Goal: Entertainment & Leisure: Consume media (video, audio)

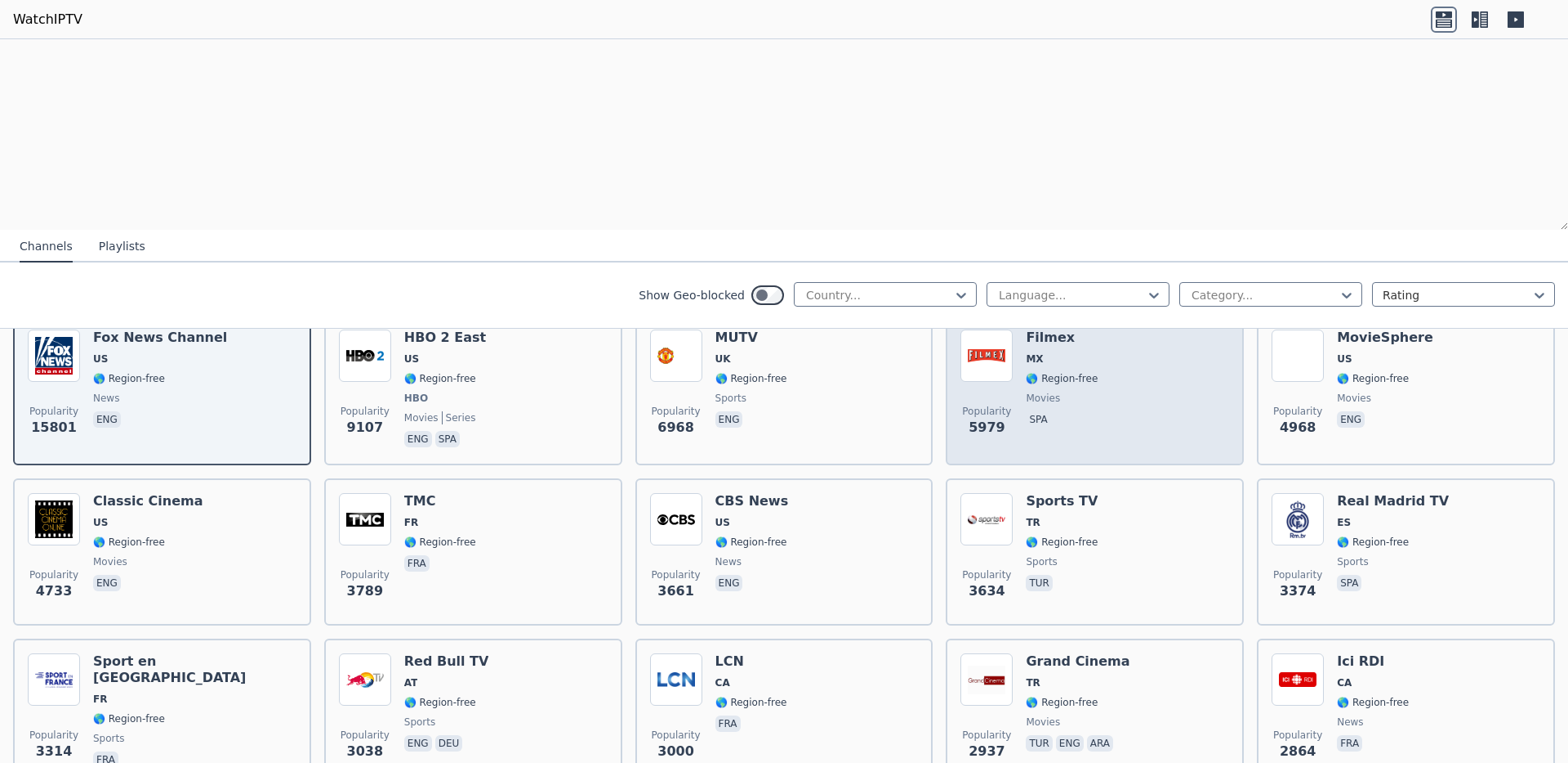
scroll to position [246, 0]
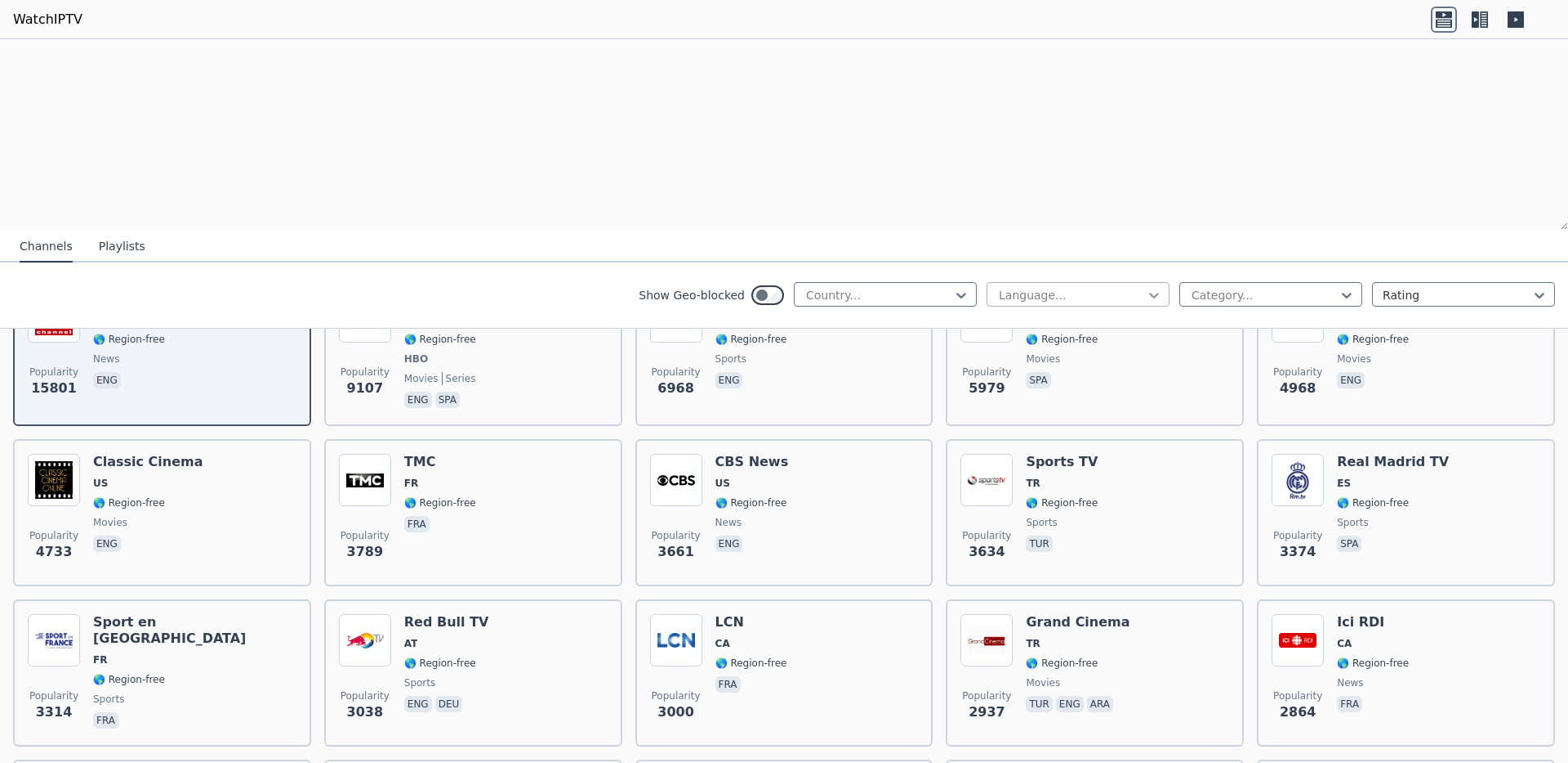
click at [1146, 304] on icon at bounding box center [1155, 295] width 17 height 17
click at [1015, 434] on div "French" at bounding box center [1078, 419] width 183 height 30
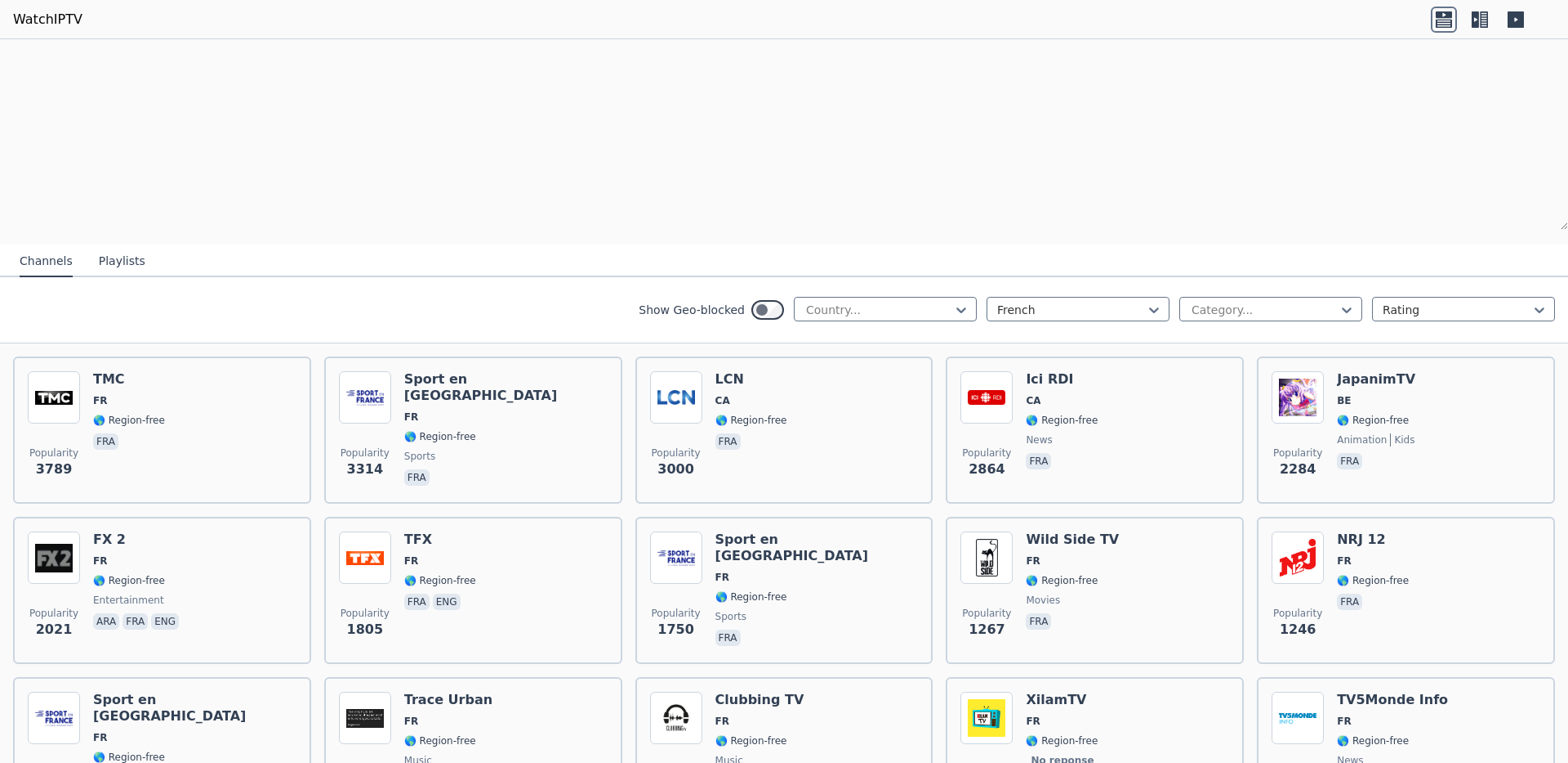
scroll to position [163, 0]
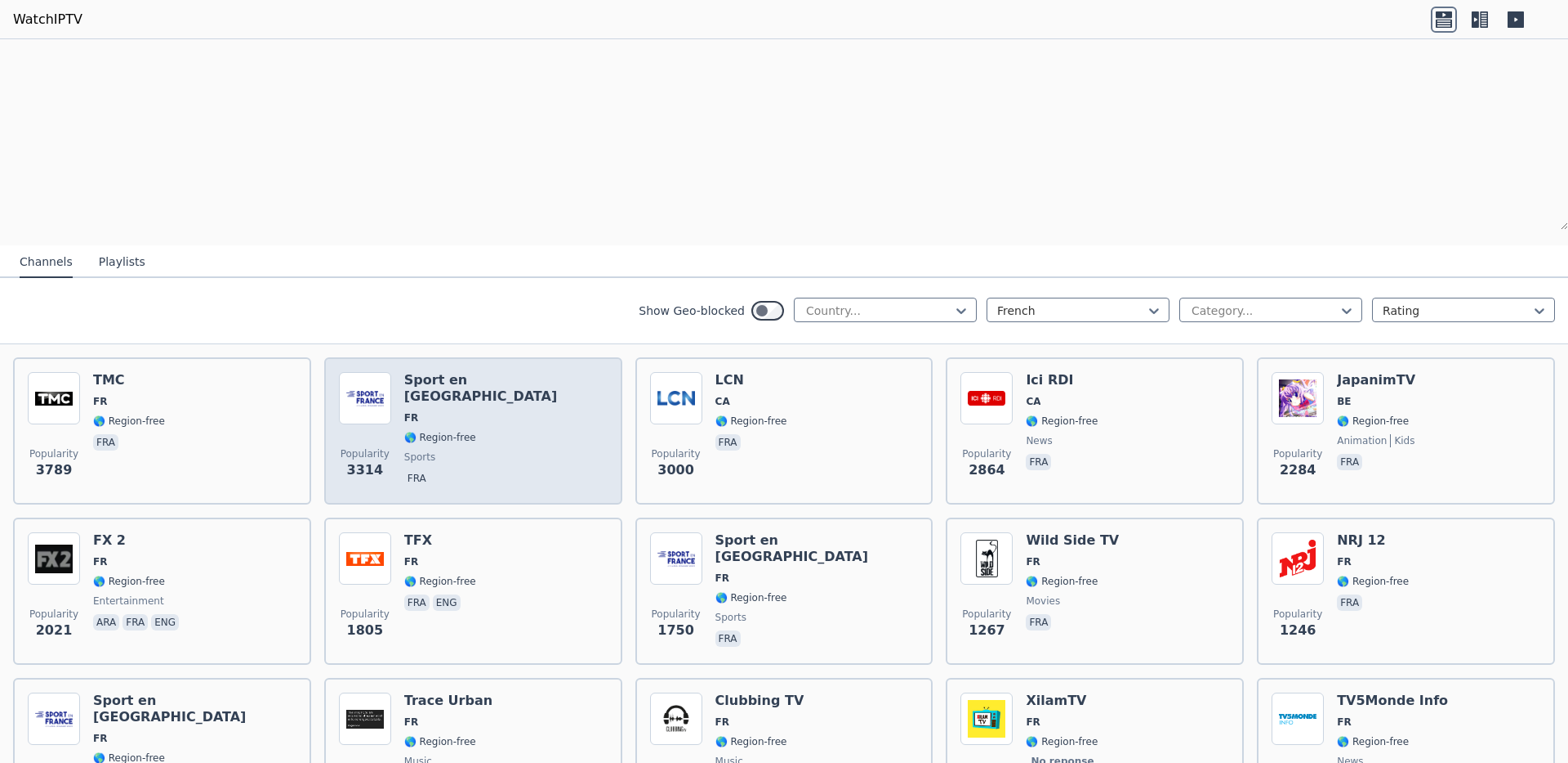
click at [483, 444] on span "🌎 Region-free" at bounding box center [506, 437] width 203 height 13
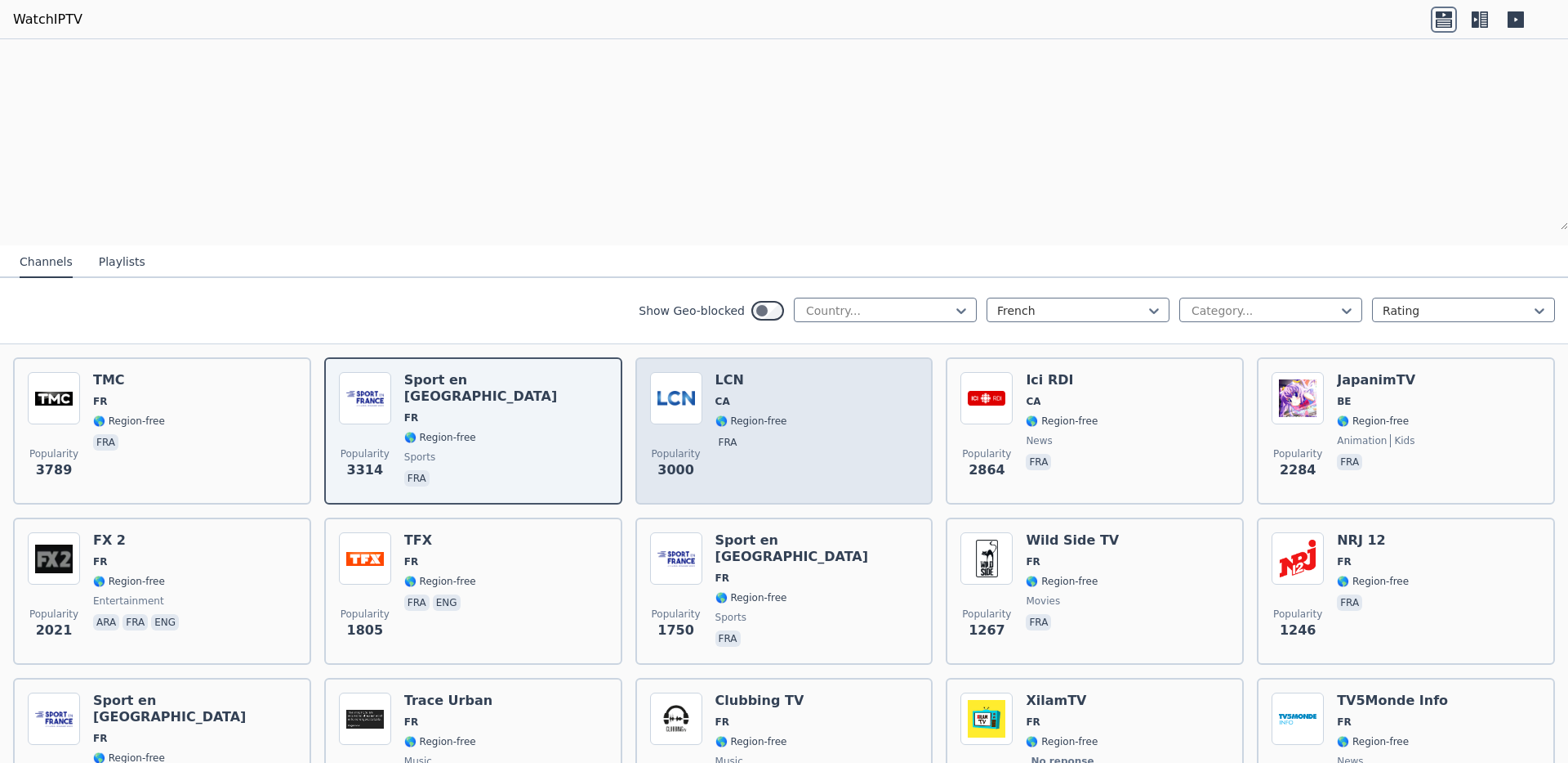
click at [799, 489] on div "Popularity 3000 LCN CA 🌎 Region-free fra" at bounding box center [785, 431] width 269 height 118
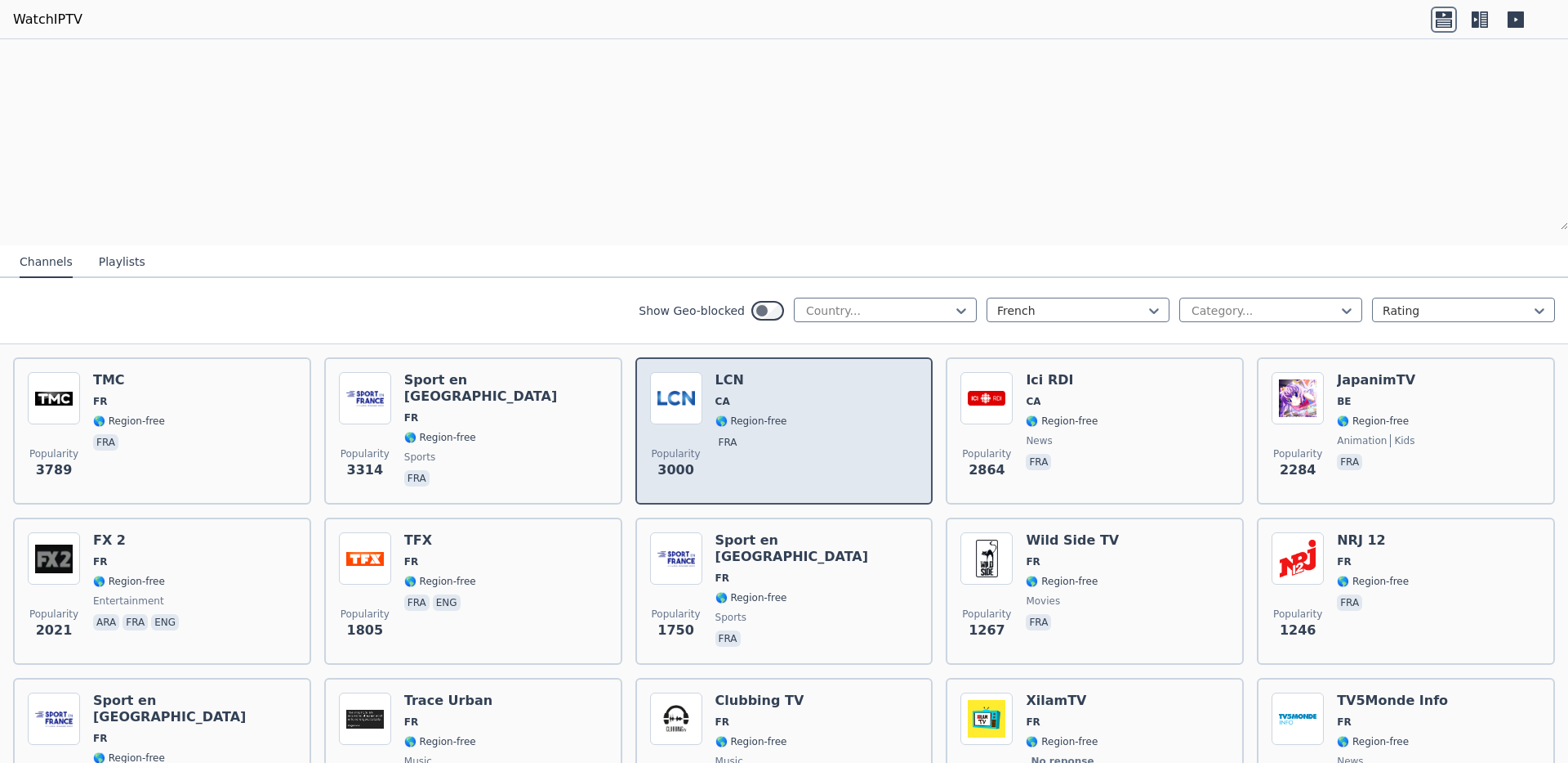
click at [801, 489] on div "Popularity 3000 LCN CA 🌎 Region-free fra" at bounding box center [785, 431] width 269 height 118
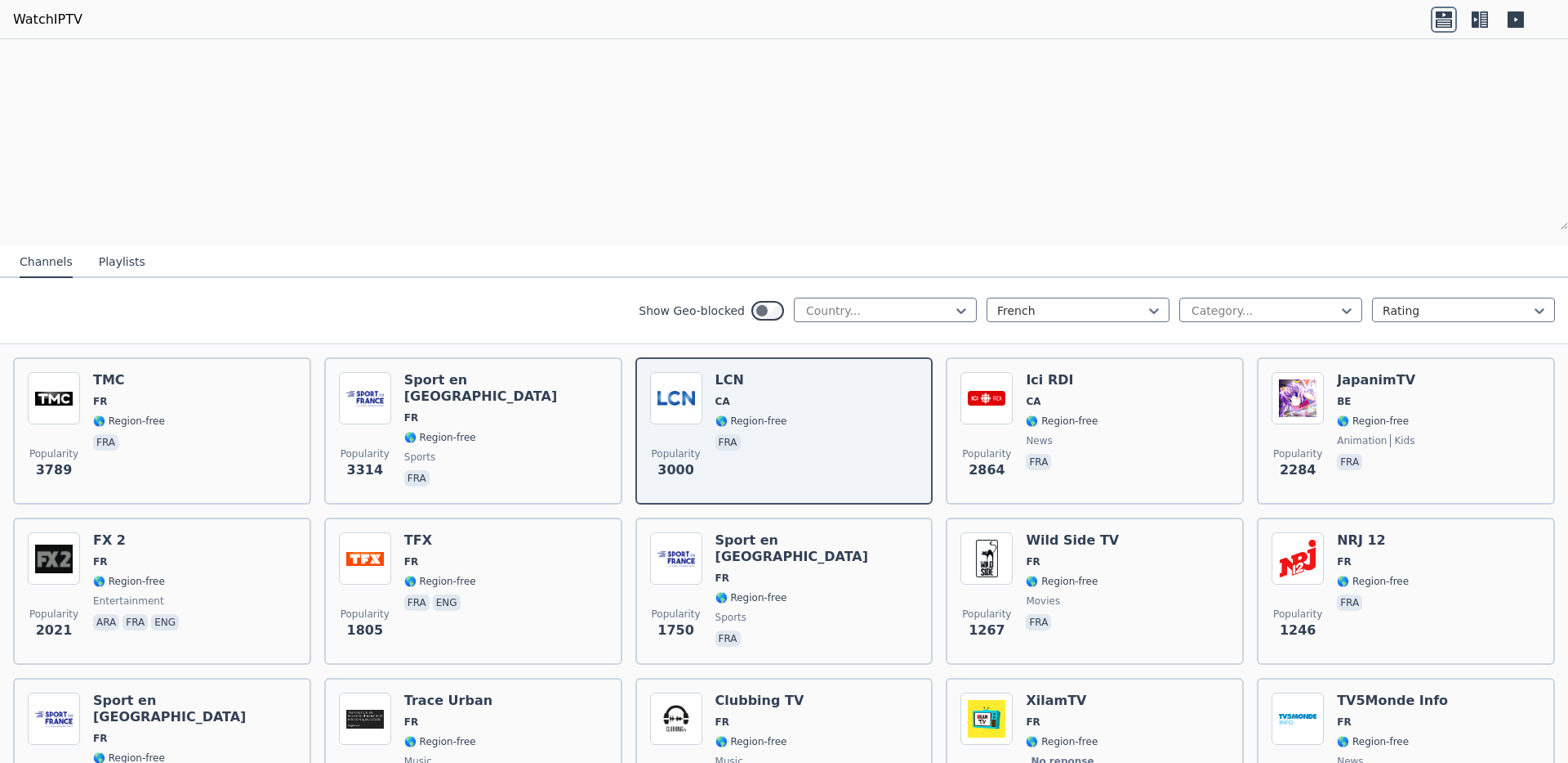
click at [1473, 17] on icon at bounding box center [1476, 20] width 7 height 17
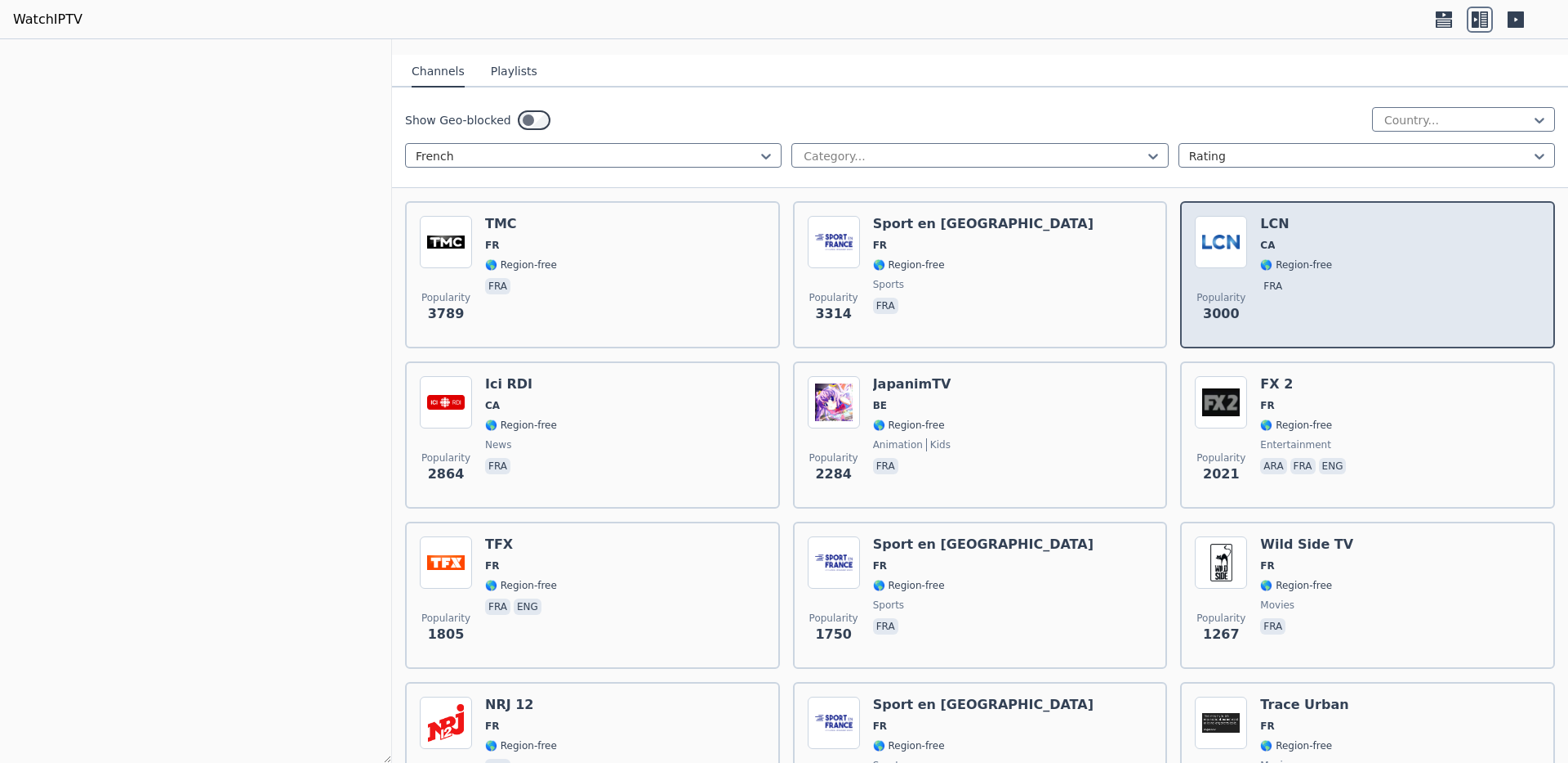
click at [1332, 239] on span "CA" at bounding box center [1295, 246] width 72 height 13
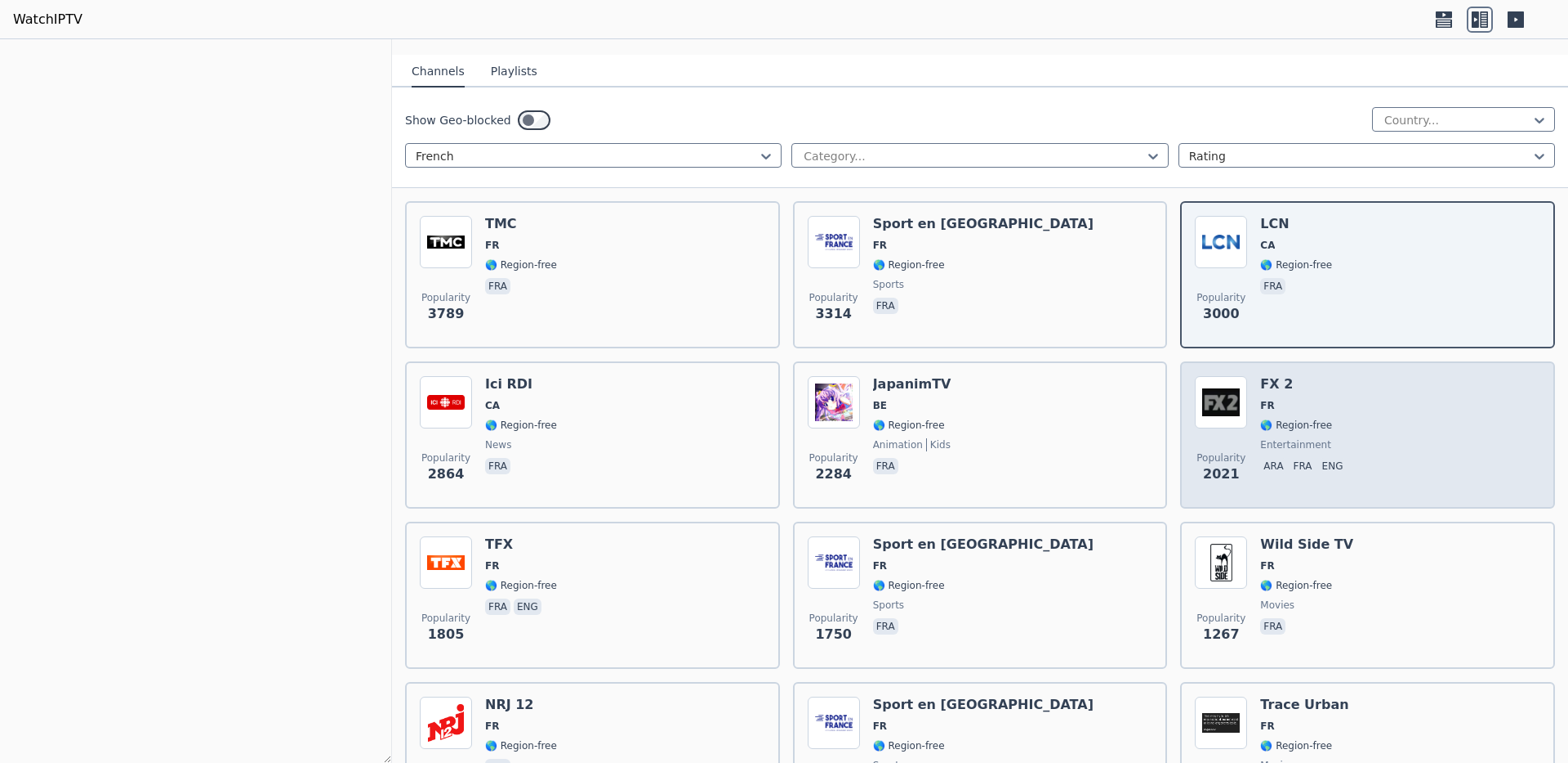
click at [1350, 399] on span "FR" at bounding box center [1304, 405] width 89 height 13
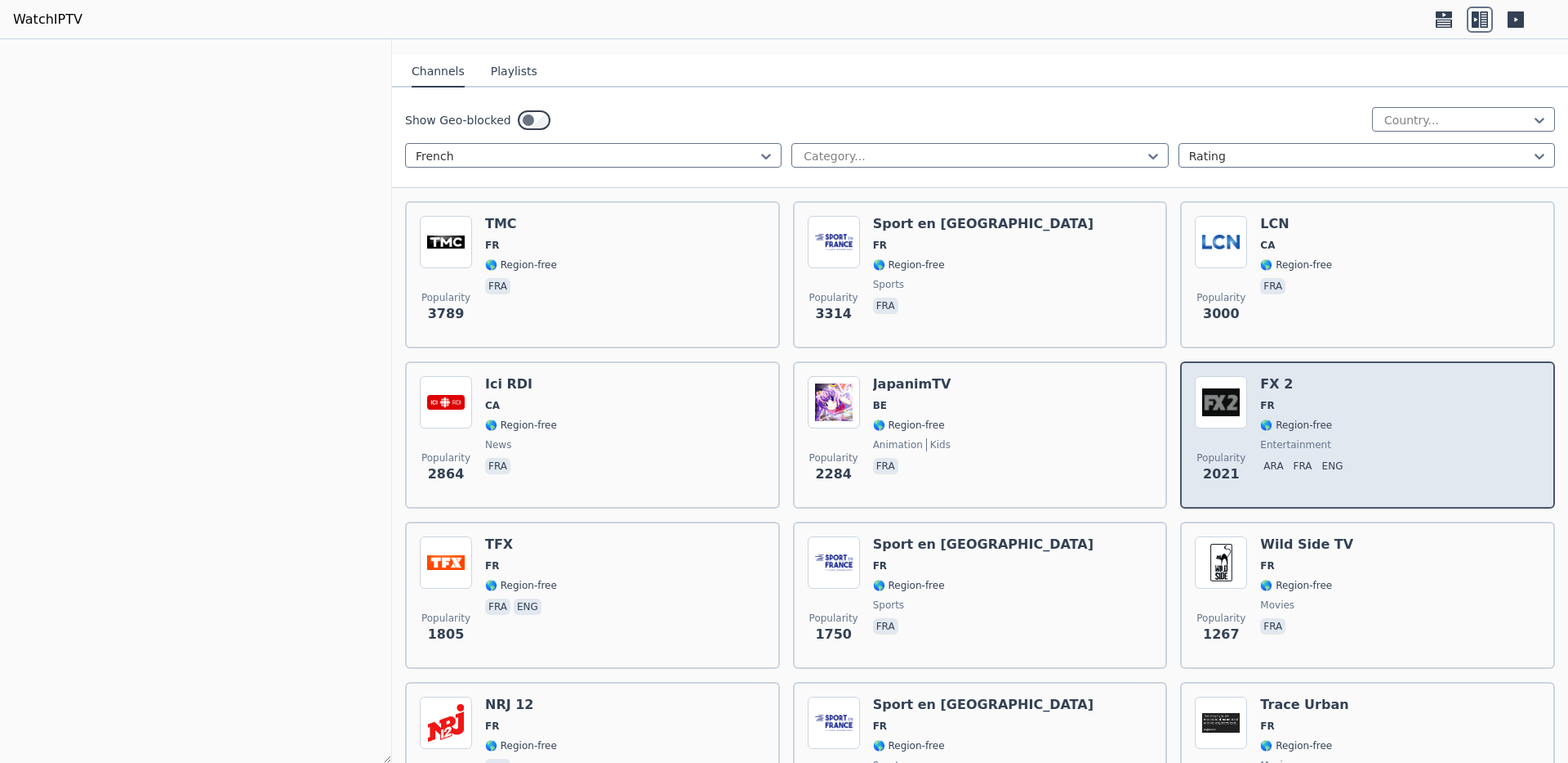
click at [1350, 399] on span "FR" at bounding box center [1304, 405] width 89 height 13
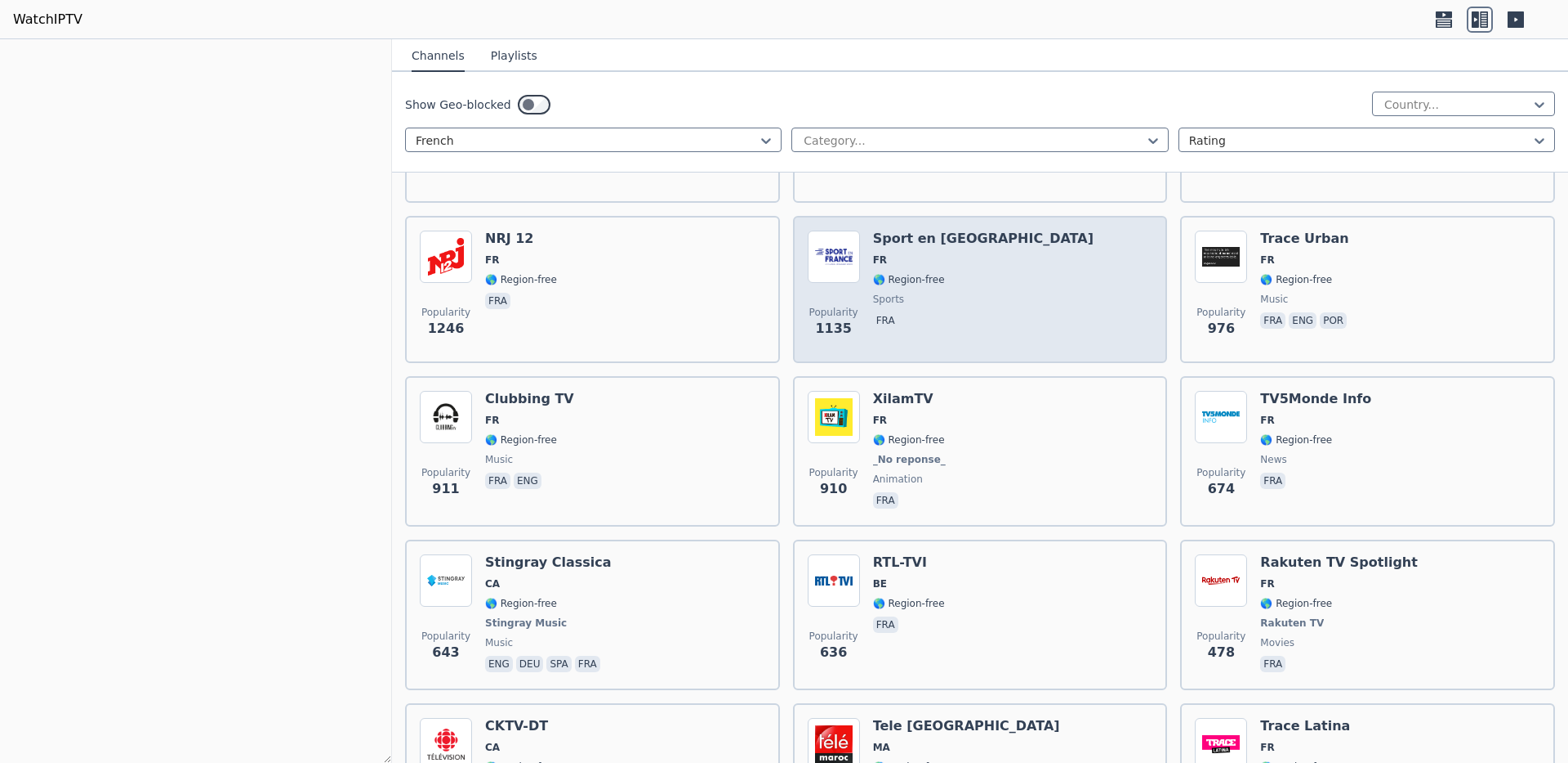
scroll to position [654, 0]
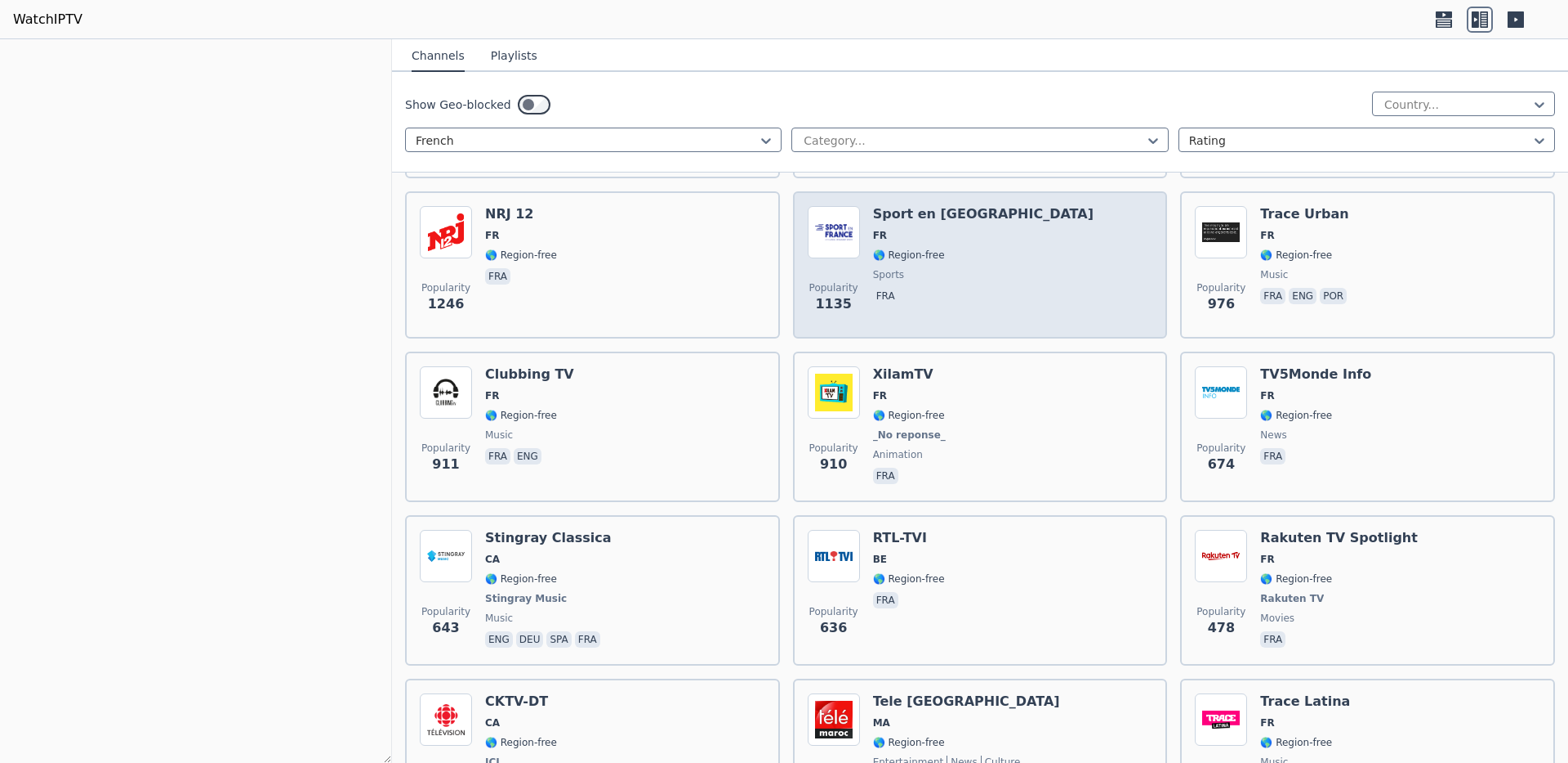
click at [949, 429] on span "_No reponse_" at bounding box center [911, 435] width 76 height 13
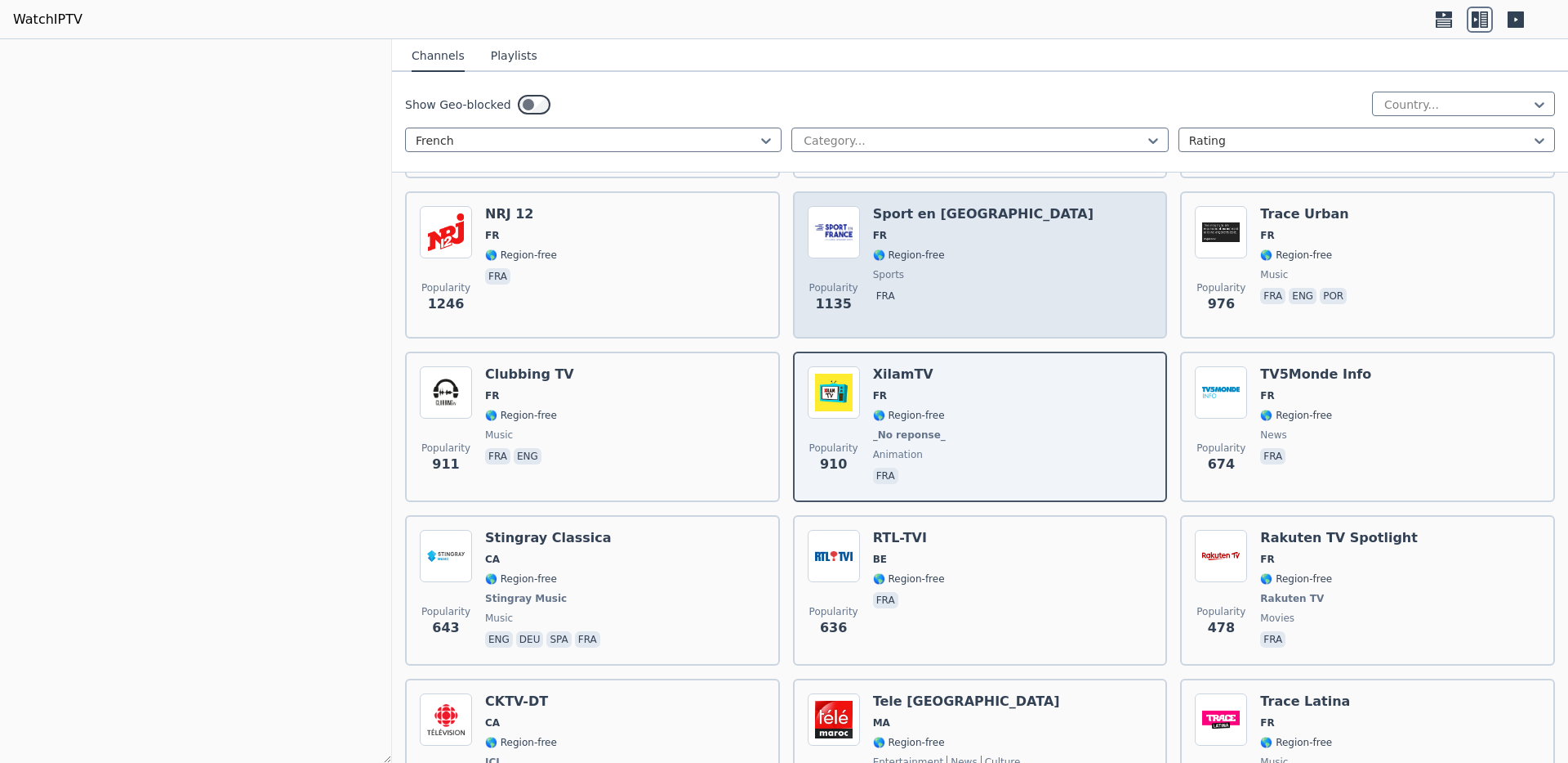
click at [949, 429] on span "_No reponse_" at bounding box center [911, 435] width 76 height 13
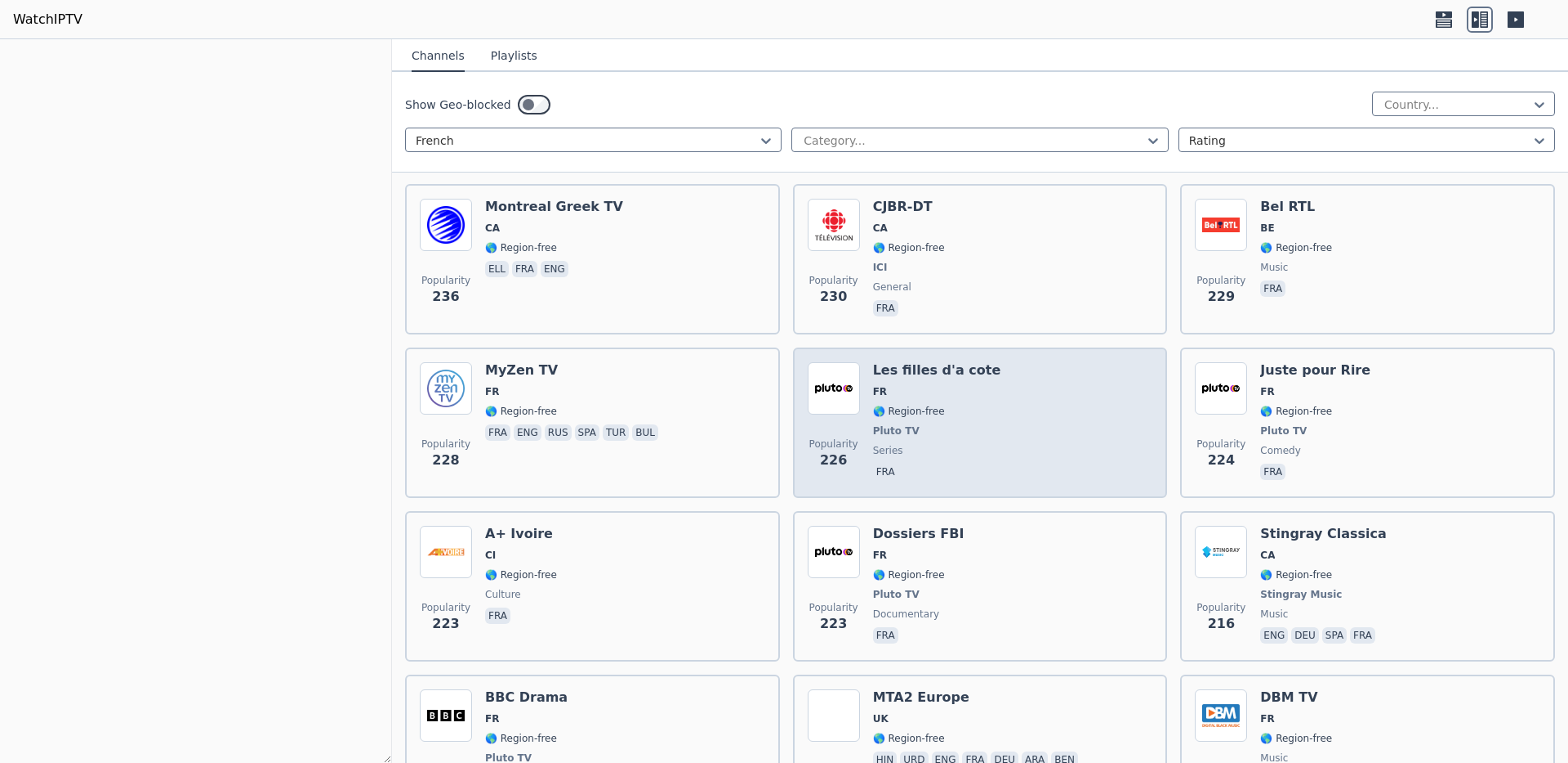
scroll to position [2043, 0]
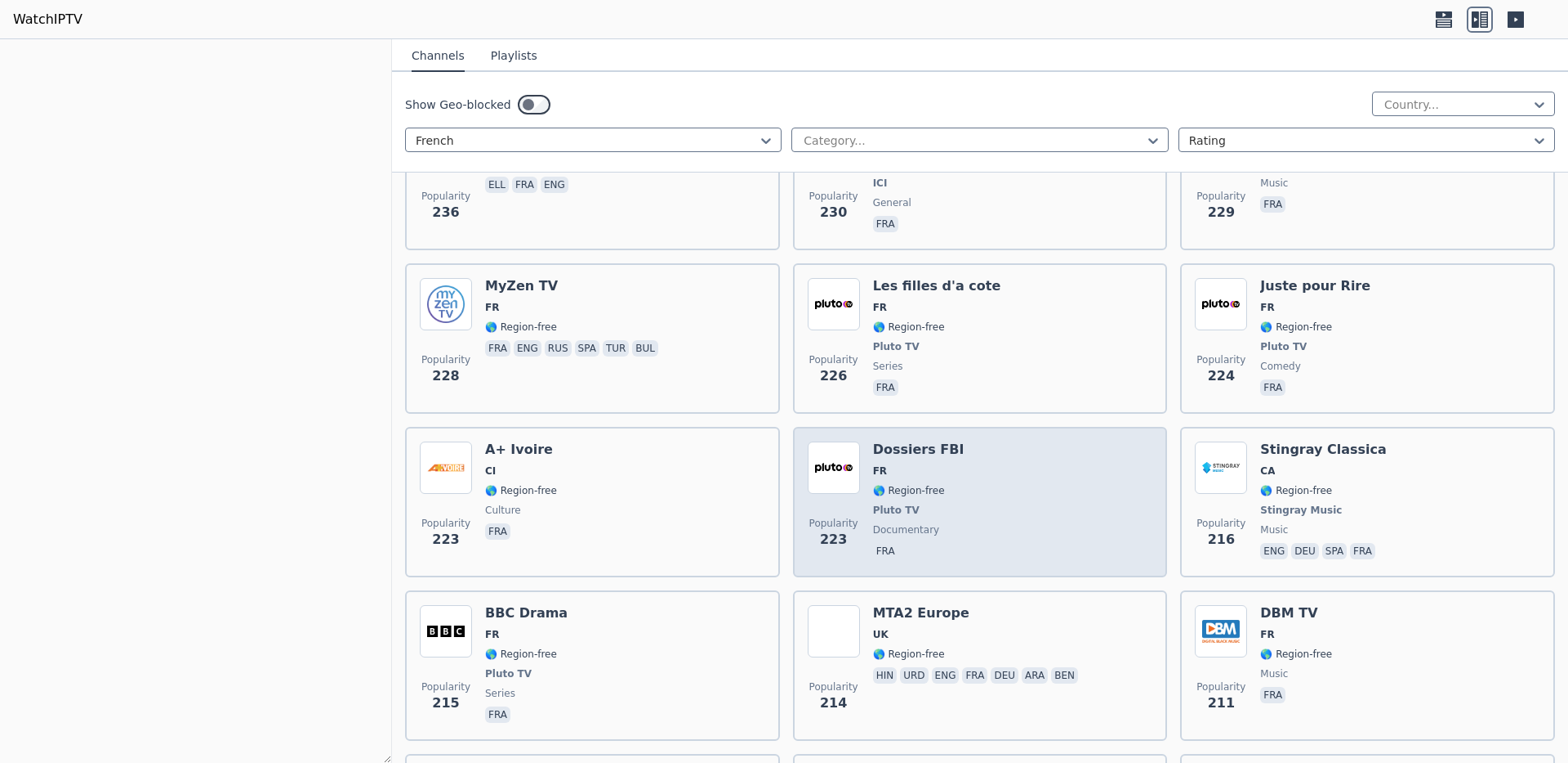
click at [945, 484] on span "🌎 Region-free" at bounding box center [909, 490] width 72 height 13
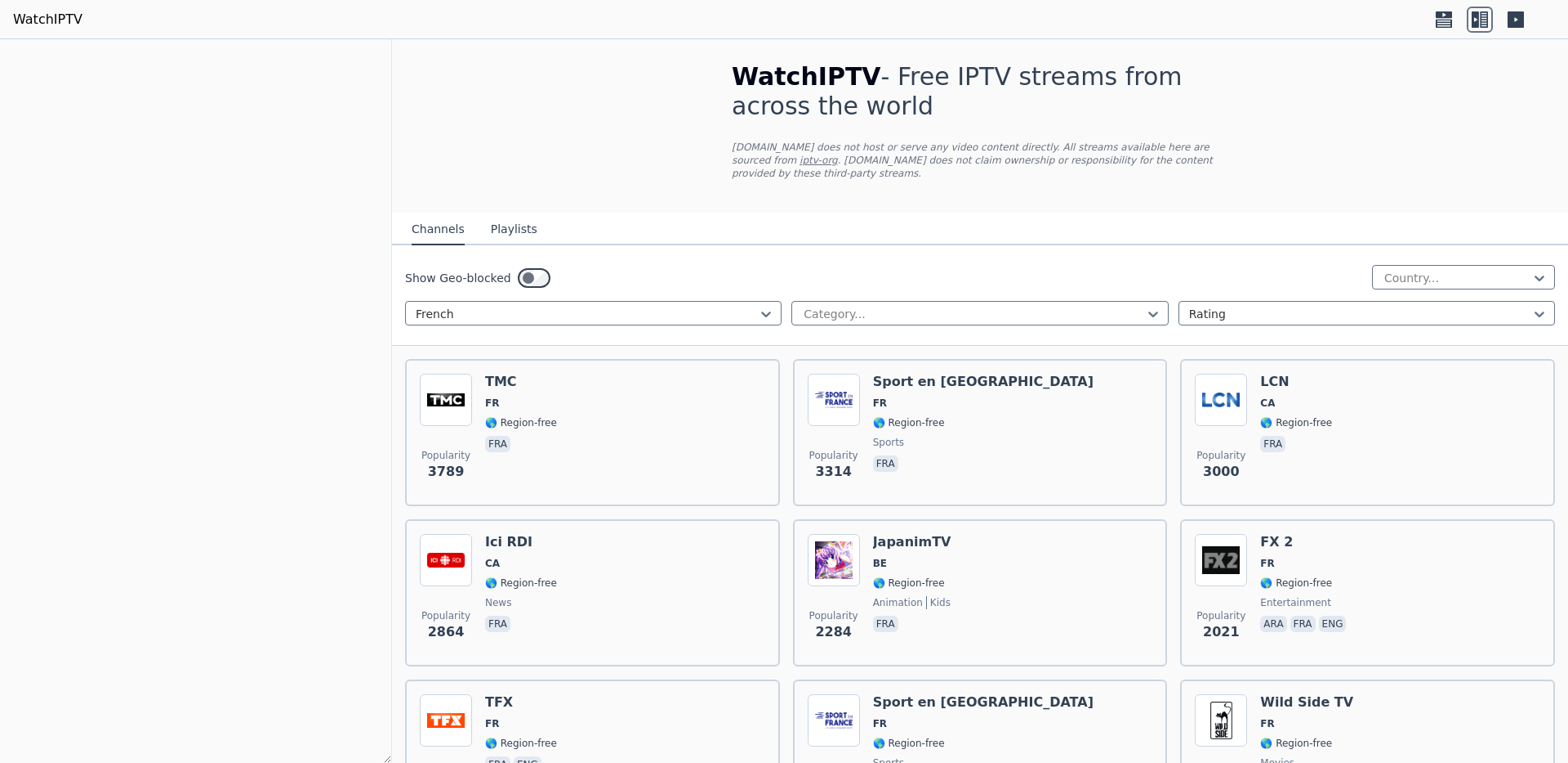
scroll to position [0, 0]
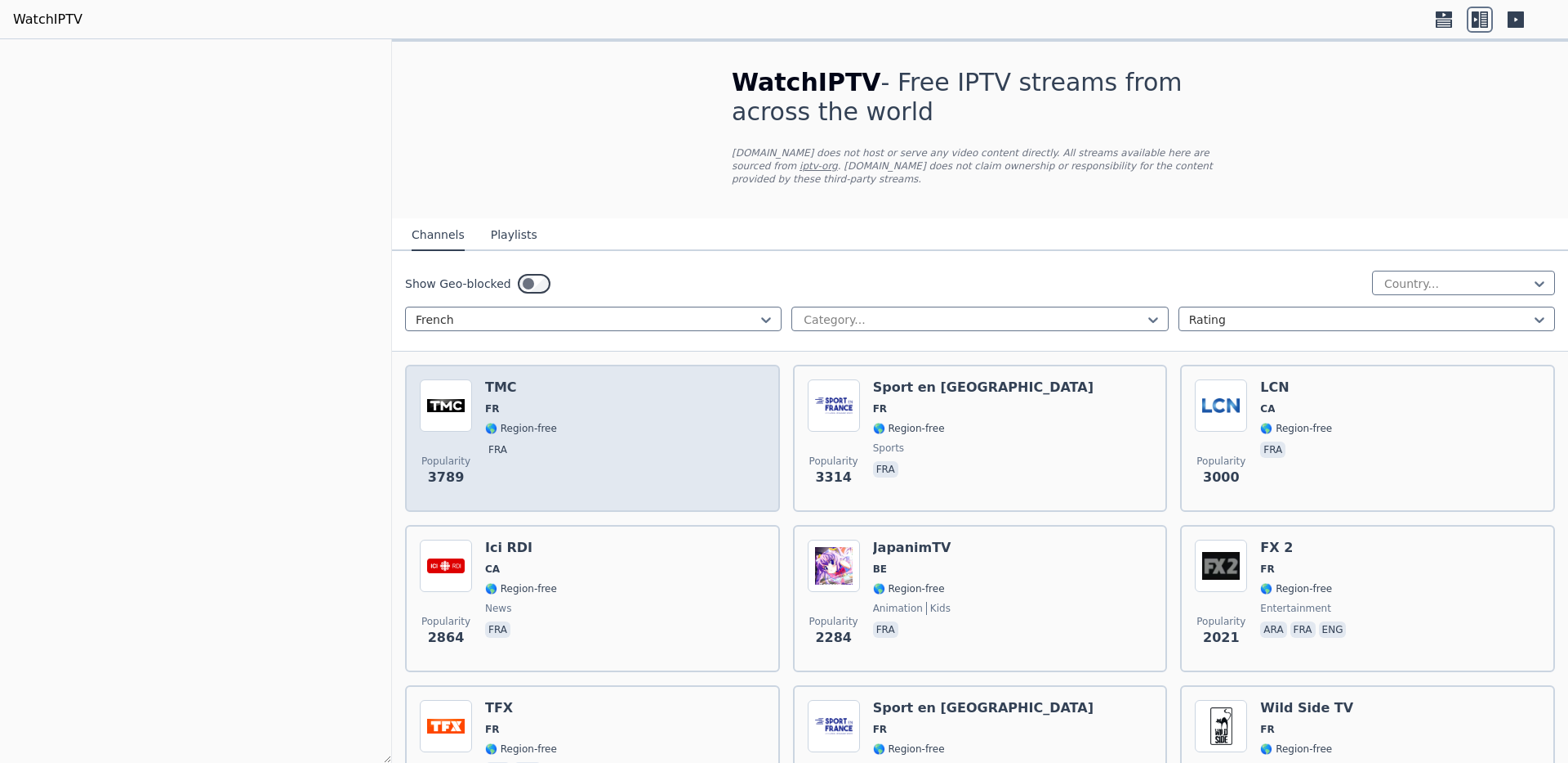
click at [765, 416] on div "Popularity 3789 TMC FR 🌎 Region-free fra" at bounding box center [593, 438] width 345 height 118
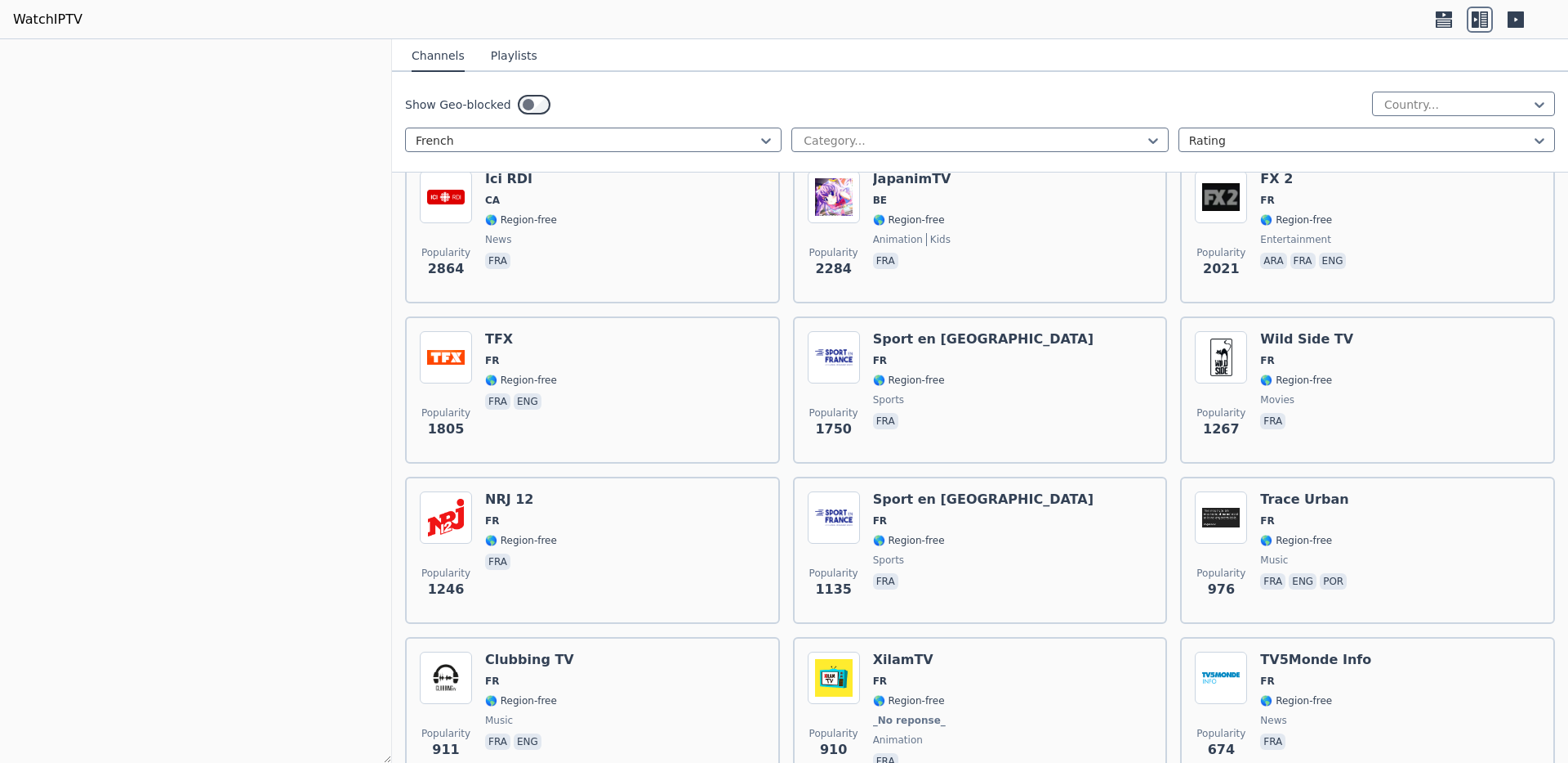
scroll to position [409, 0]
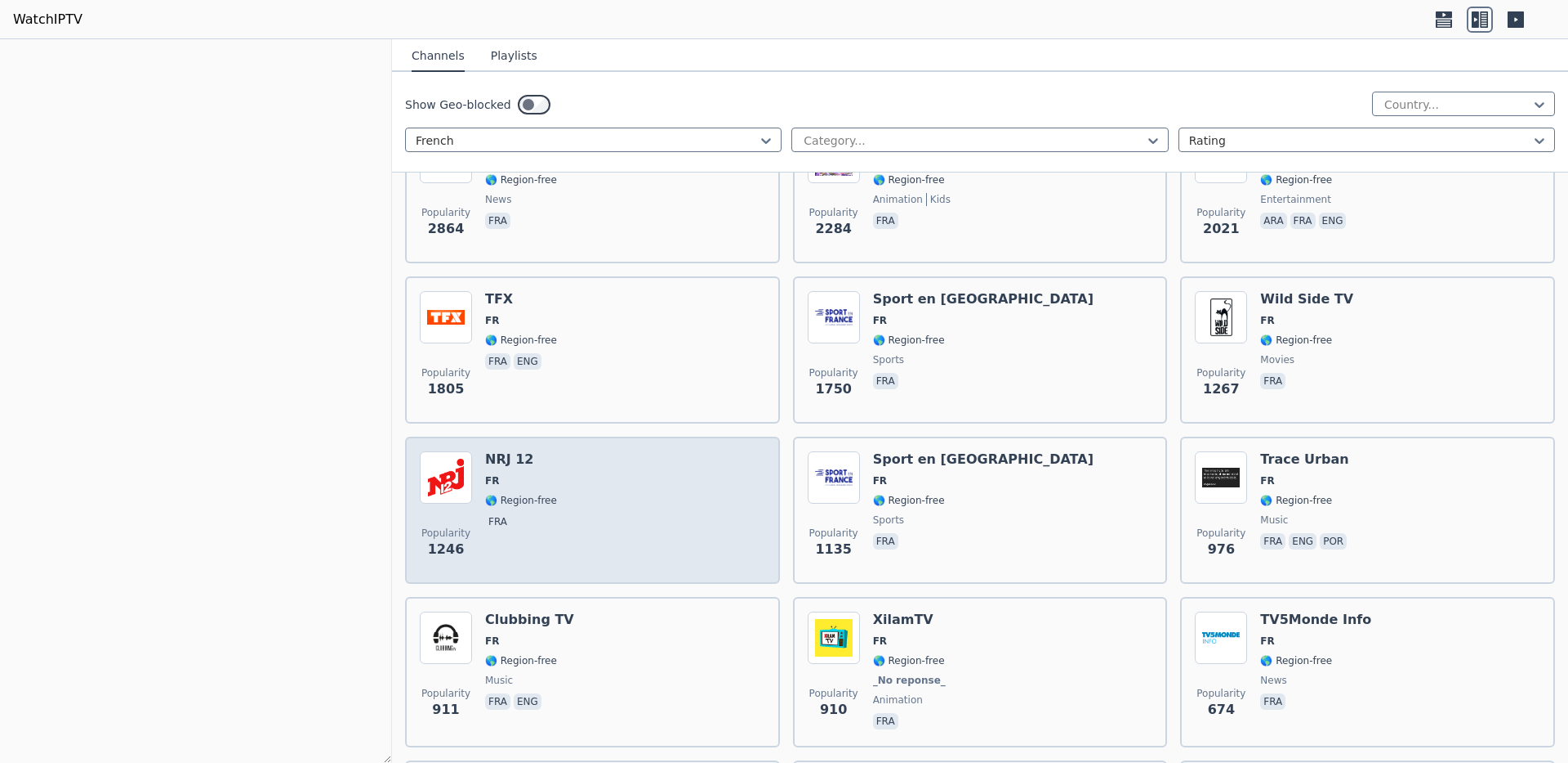
click at [765, 474] on div "Popularity 1246 NRJ 12 FR 🌎 Region-free fra" at bounding box center [593, 510] width 345 height 118
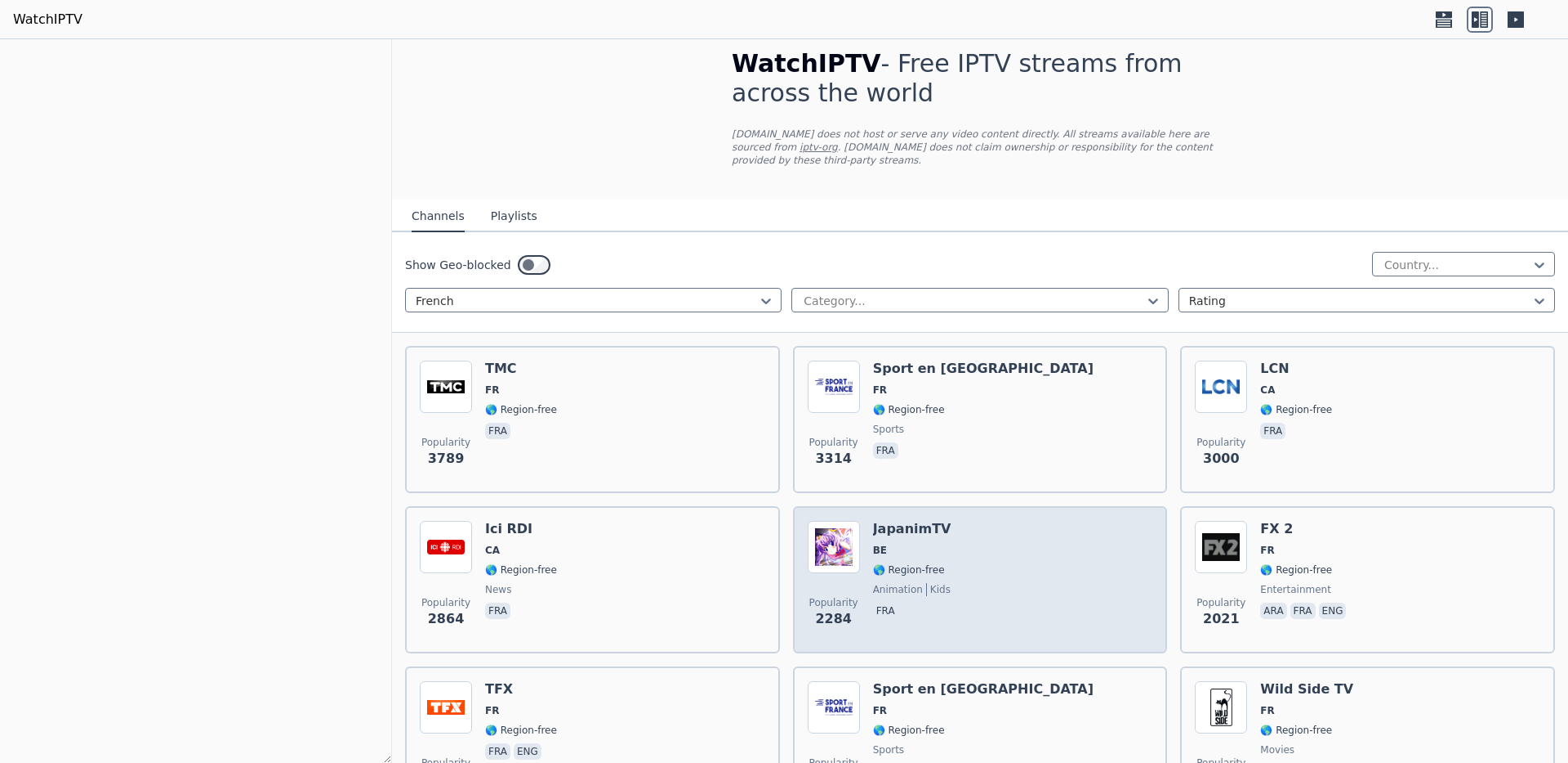
scroll to position [0, 0]
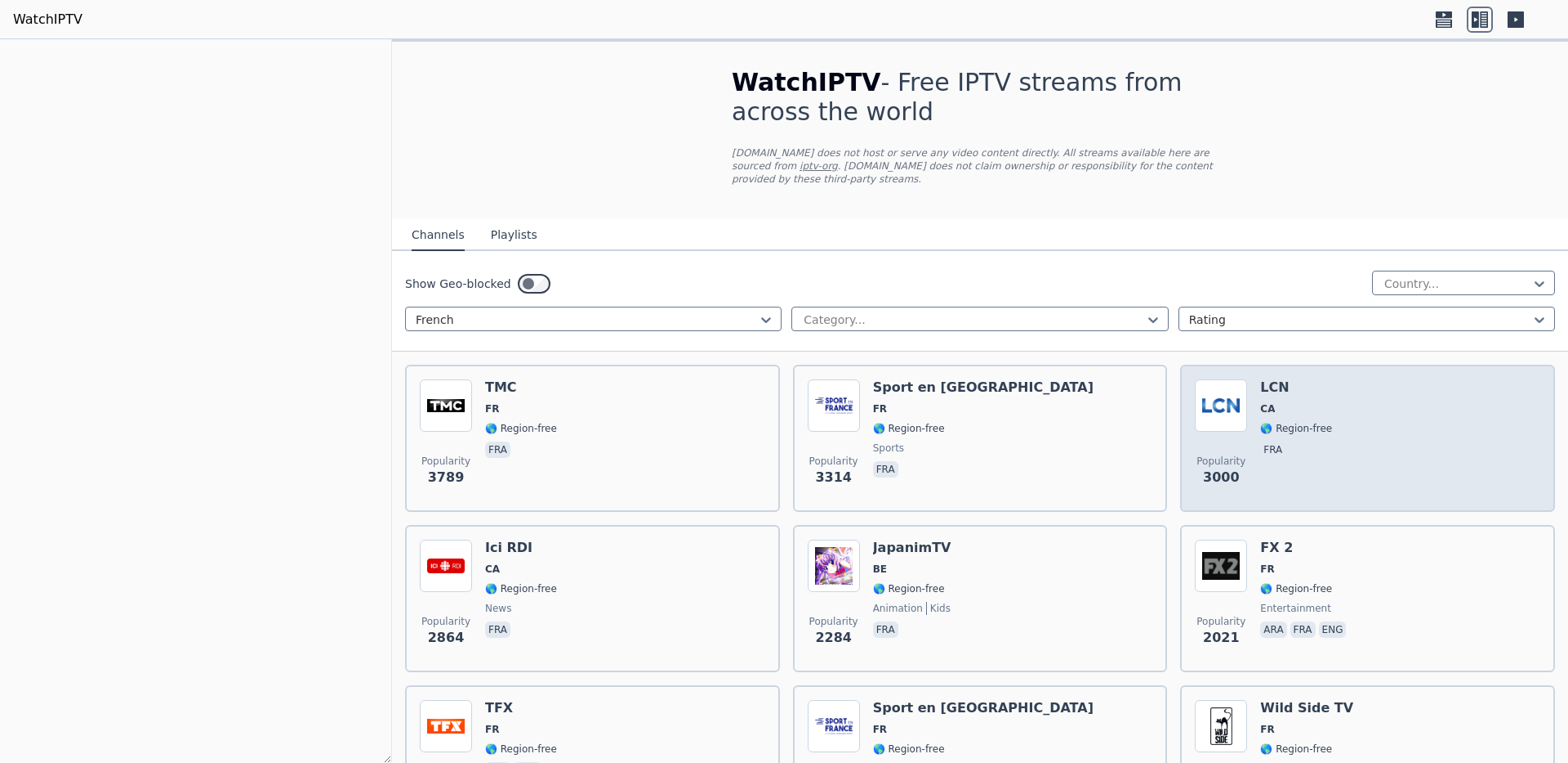
click at [1332, 422] on span "🌎 Region-free" at bounding box center [1295, 429] width 72 height 13
click at [1332, 442] on span "fra" at bounding box center [1295, 451] width 72 height 20
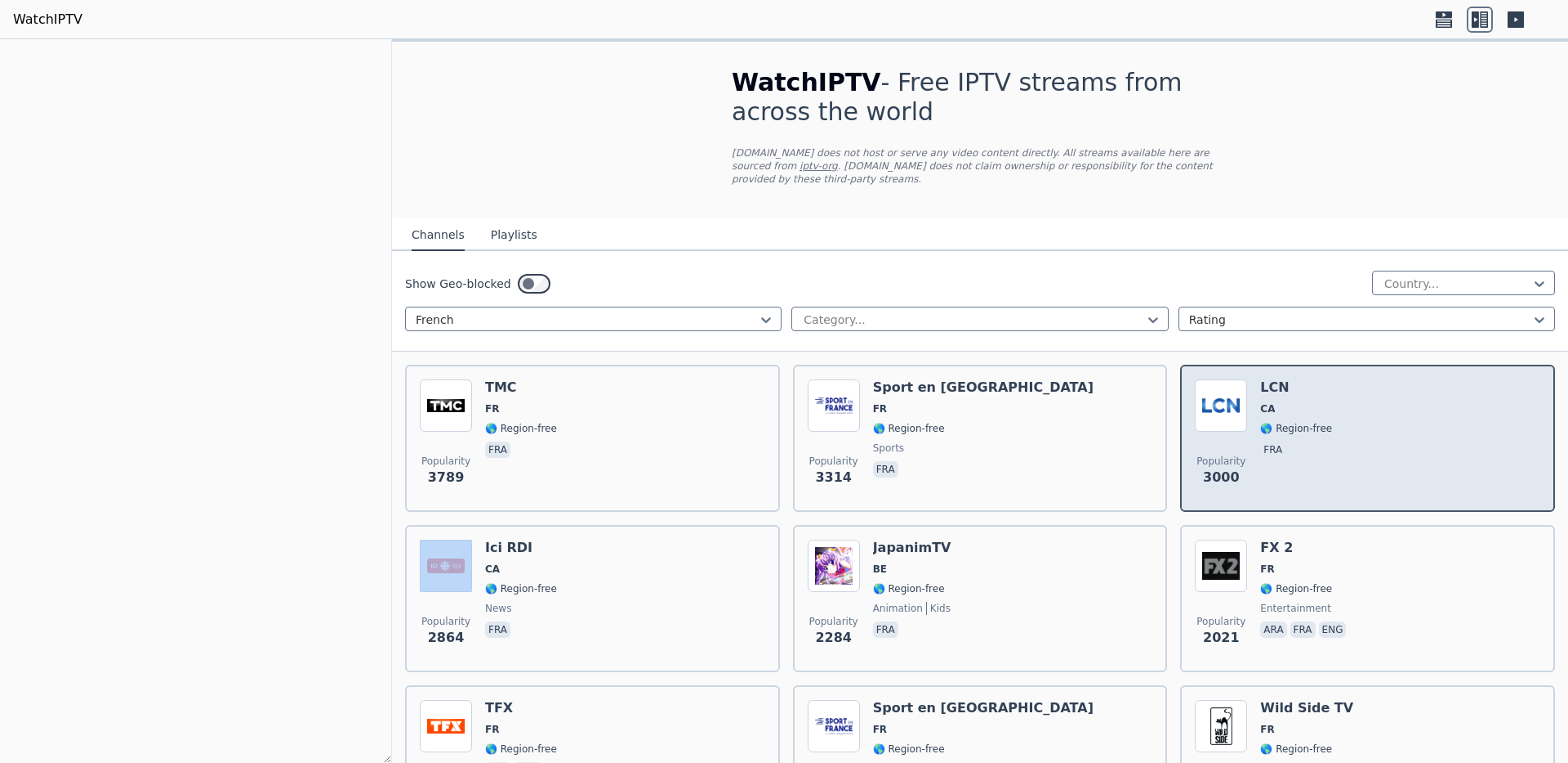
click at [1332, 442] on span "fra" at bounding box center [1295, 451] width 72 height 20
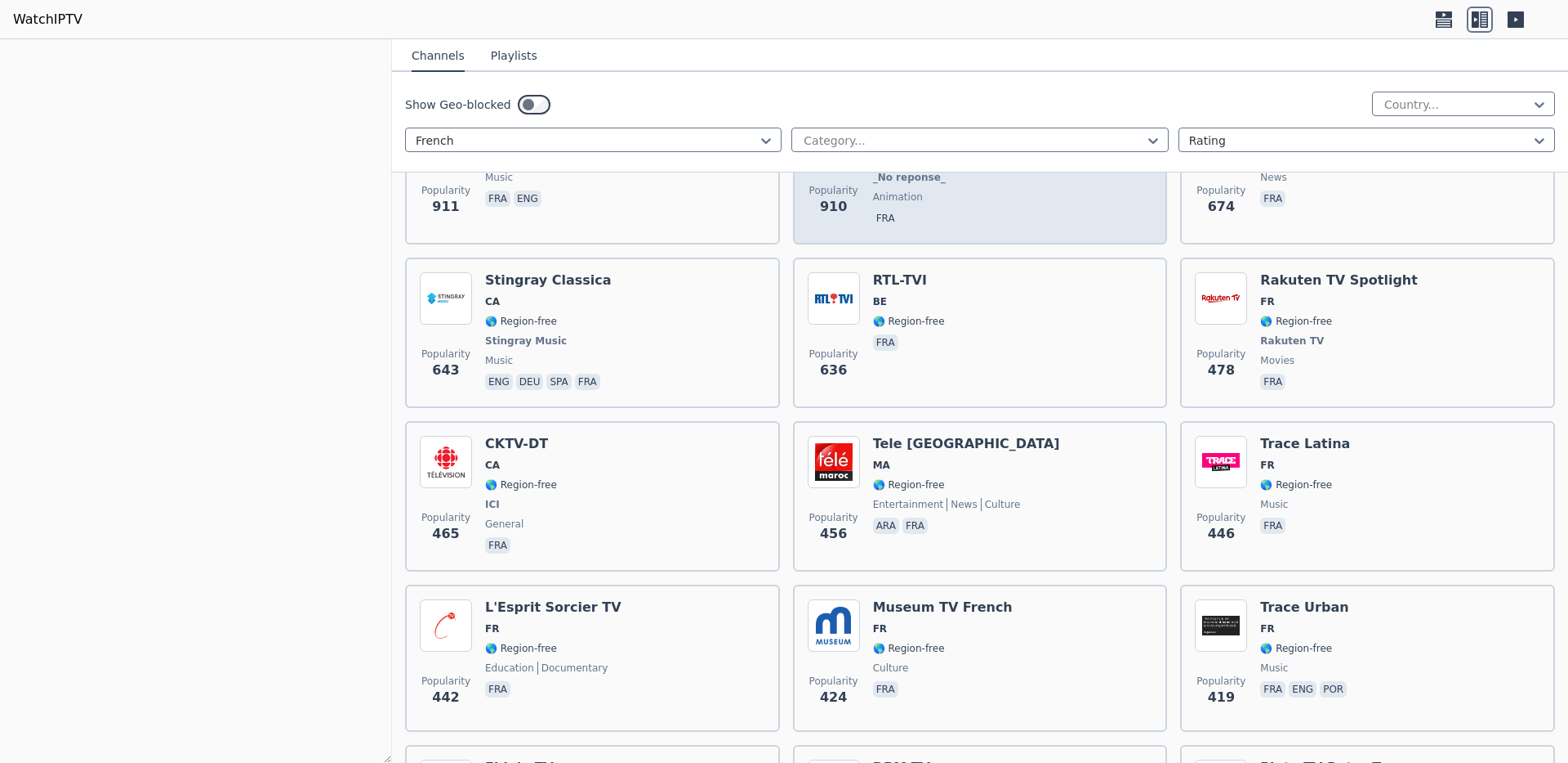
scroll to position [981, 0]
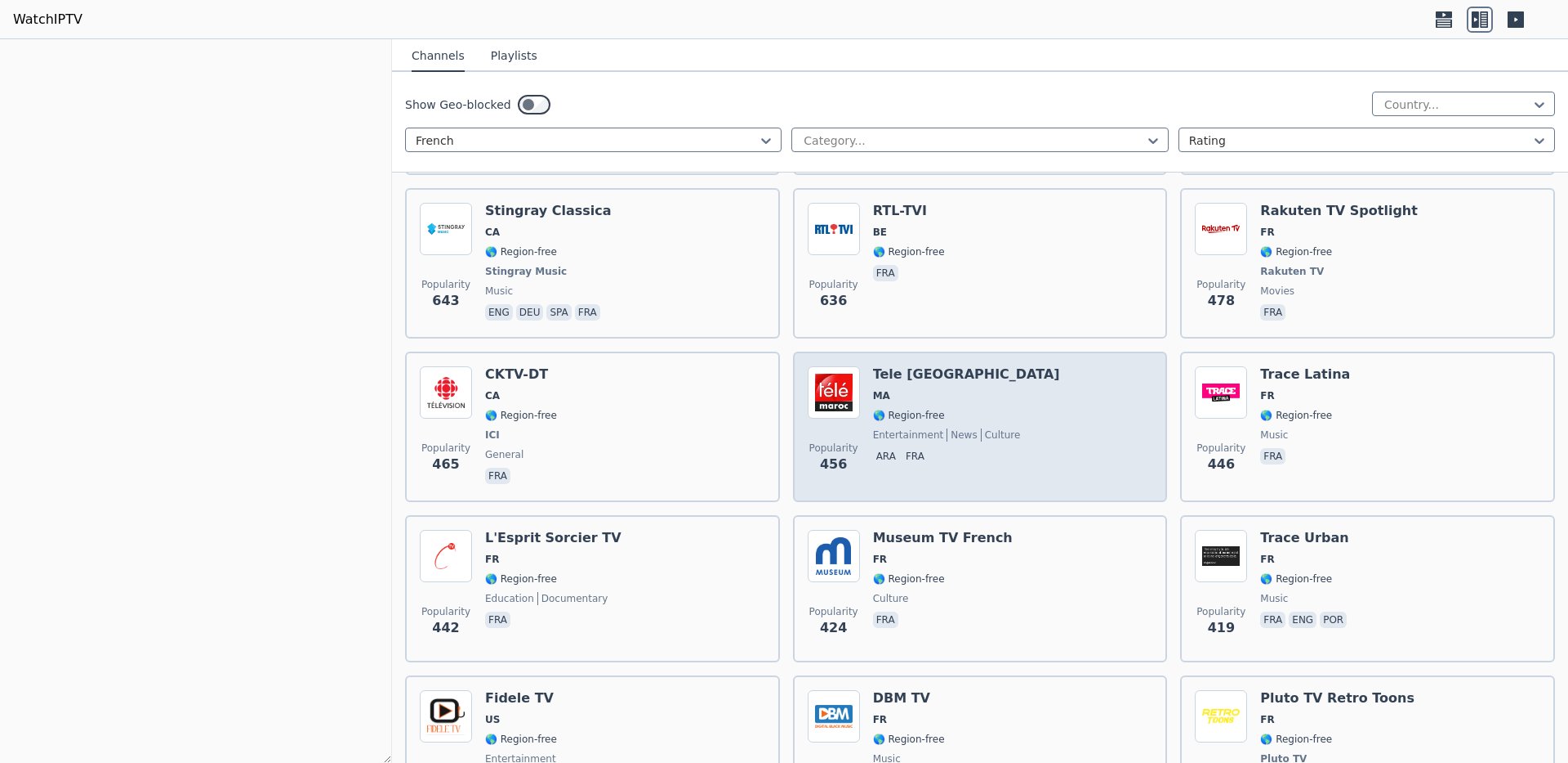
click at [945, 409] on span "🌎 Region-free" at bounding box center [909, 416] width 72 height 13
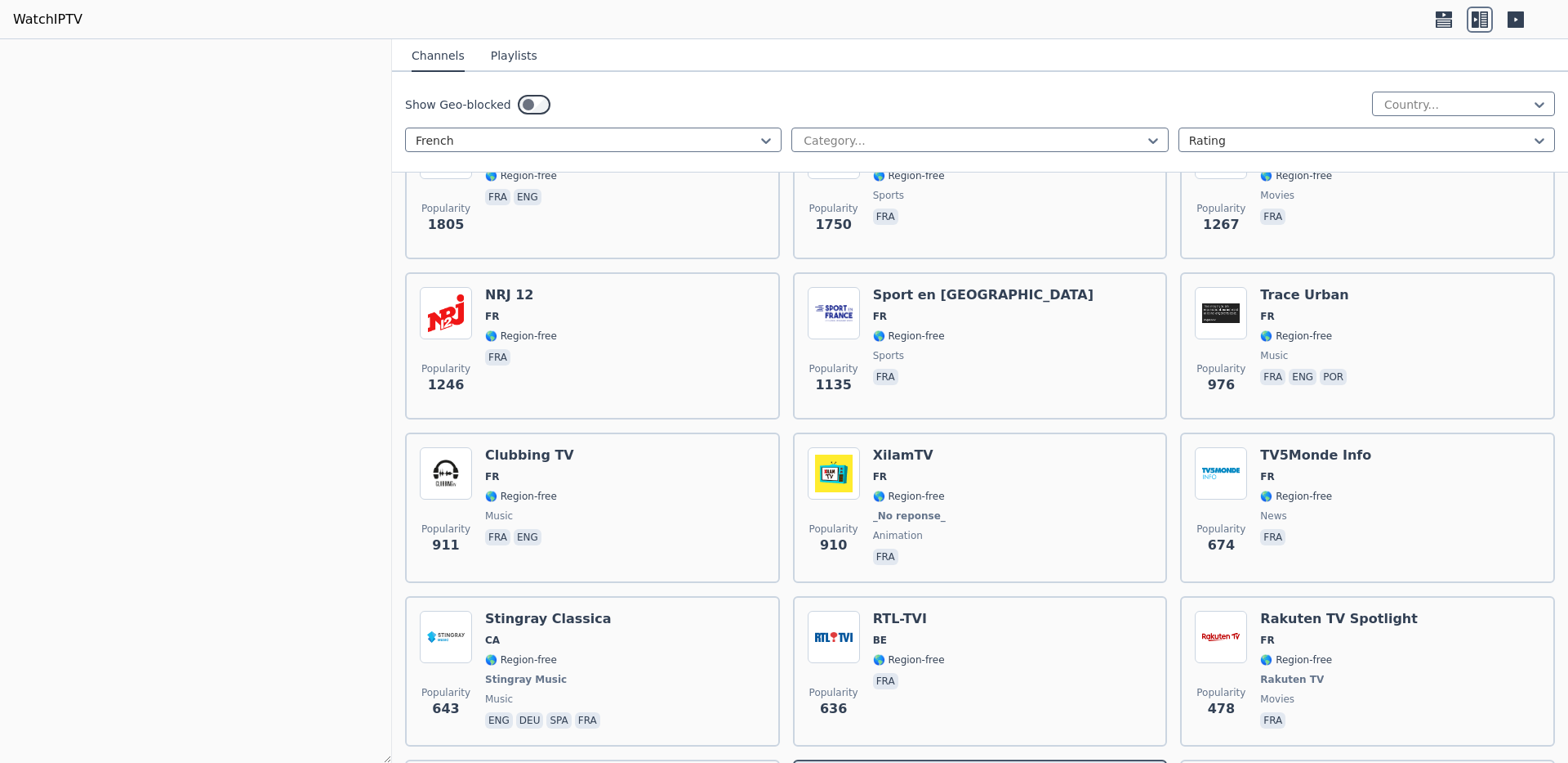
scroll to position [572, 0]
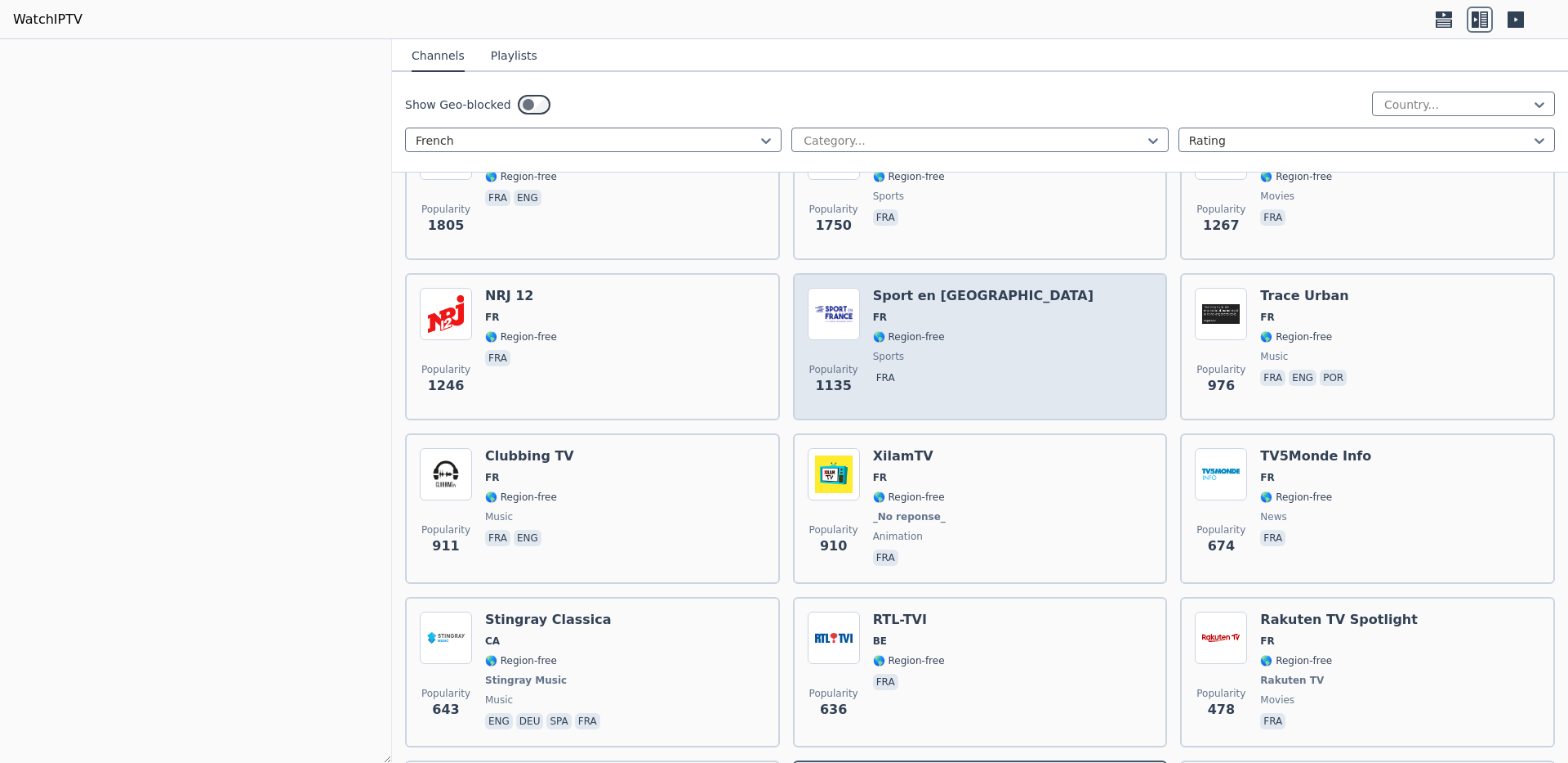
click at [1094, 311] on span "FR" at bounding box center [984, 318] width 220 height 13
